Goal: Task Accomplishment & Management: Manage account settings

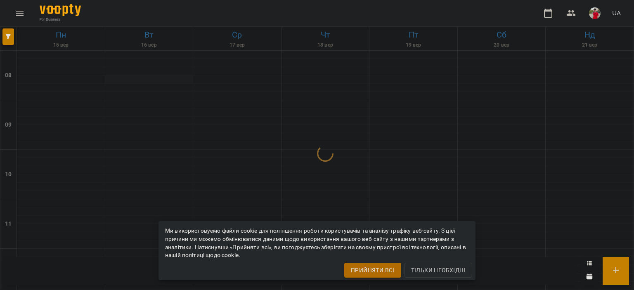
click at [184, 77] on div at bounding box center [149, 80] width 88 height 8
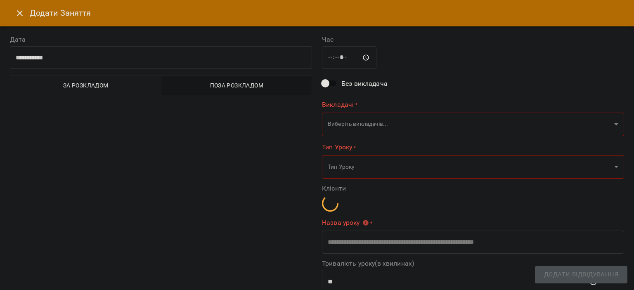
type input "**********"
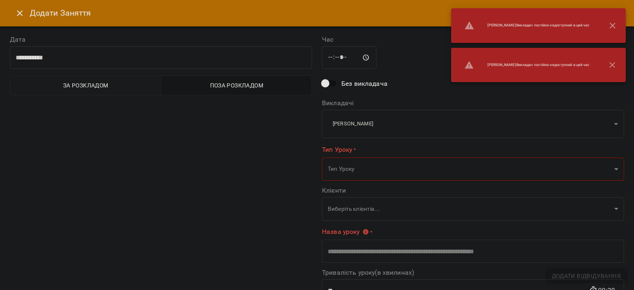
click at [619, 25] on button "button" at bounding box center [613, 26] width 20 height 20
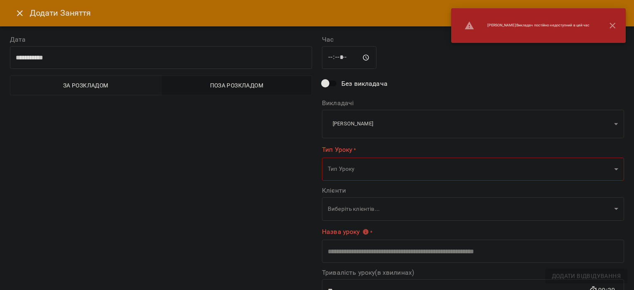
click at [613, 27] on icon "button" at bounding box center [613, 26] width 10 height 10
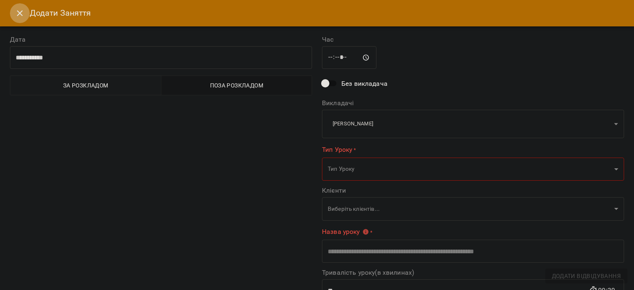
click at [24, 21] on button "Close" at bounding box center [20, 13] width 20 height 20
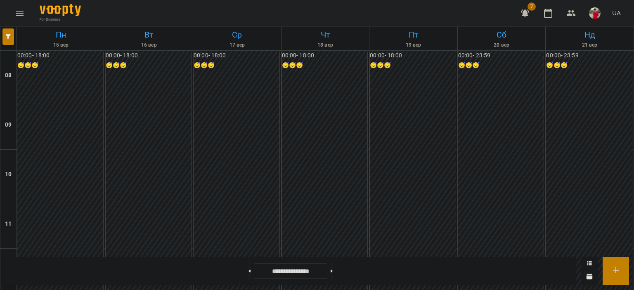
scroll to position [466, 0]
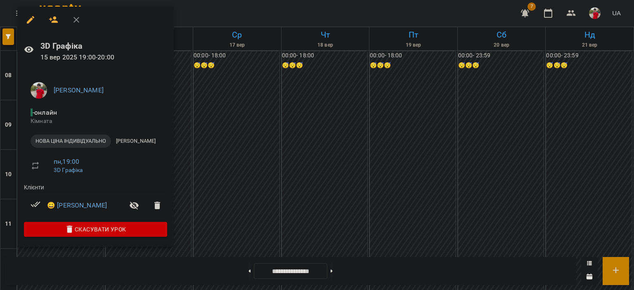
click at [215, 54] on div at bounding box center [317, 145] width 634 height 290
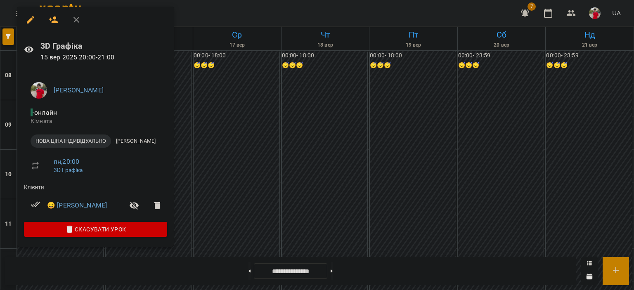
click at [223, 59] on div at bounding box center [317, 145] width 634 height 290
